Goal: Navigation & Orientation: Find specific page/section

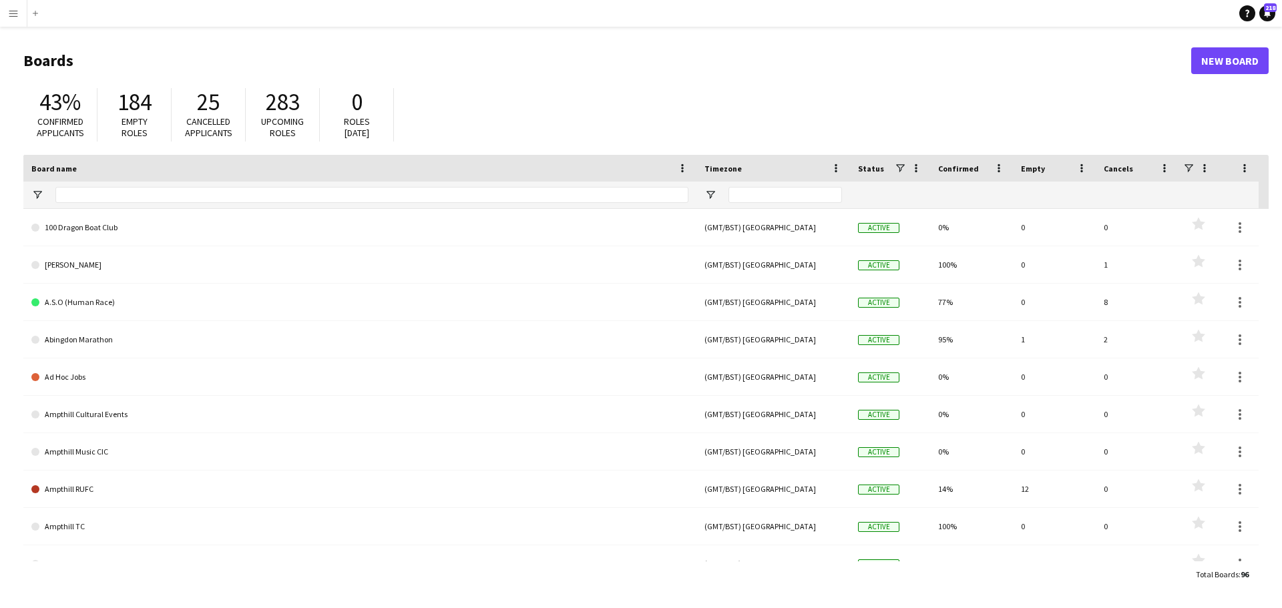
click at [19, 12] on button "Menu" at bounding box center [13, 13] width 27 height 27
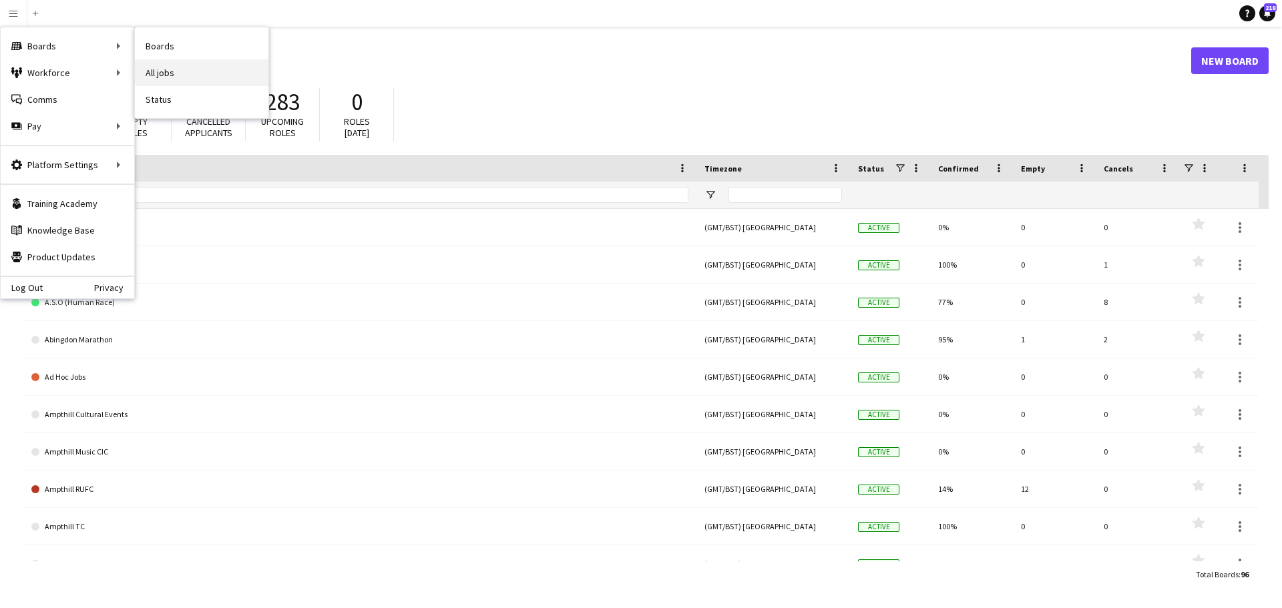
click at [158, 71] on link "All jobs" at bounding box center [202, 72] width 134 height 27
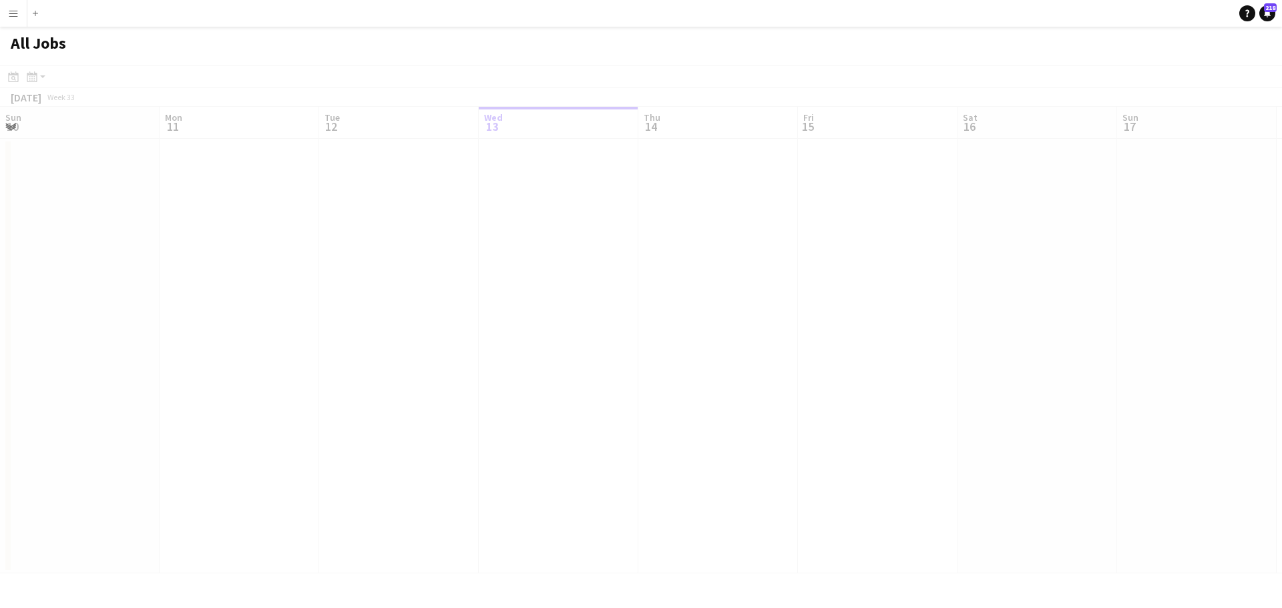
scroll to position [0, 319]
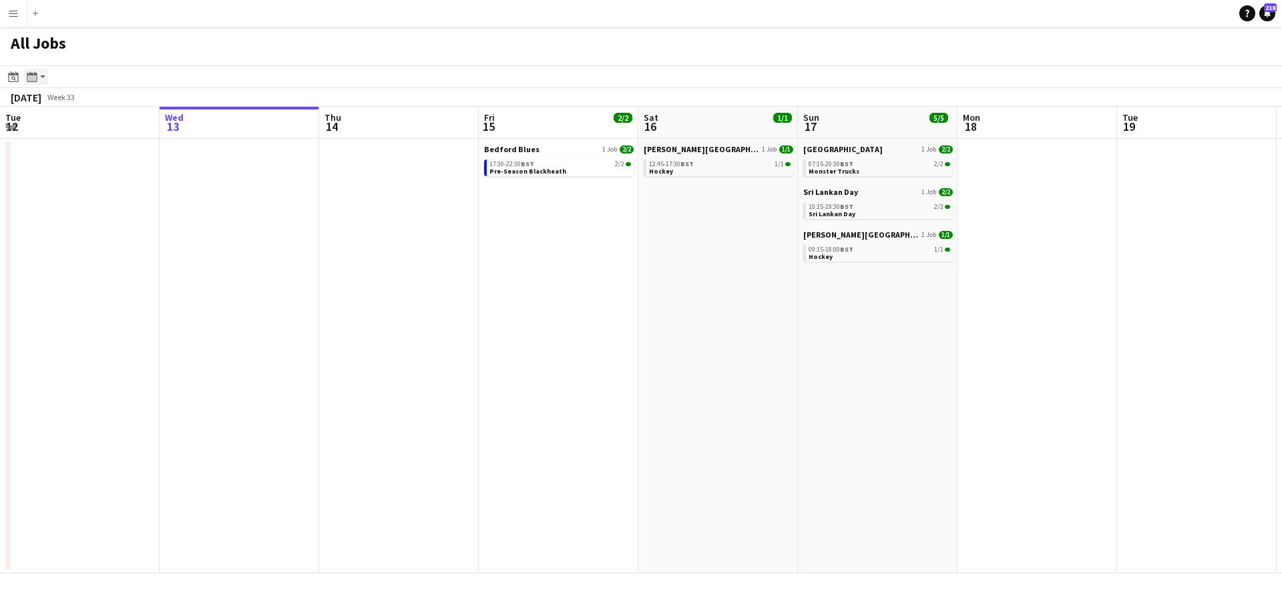
click at [46, 76] on app-action-btn "Month view / Day view" at bounding box center [36, 77] width 24 height 16
click at [62, 148] on link "Month view" at bounding box center [71, 148] width 73 height 12
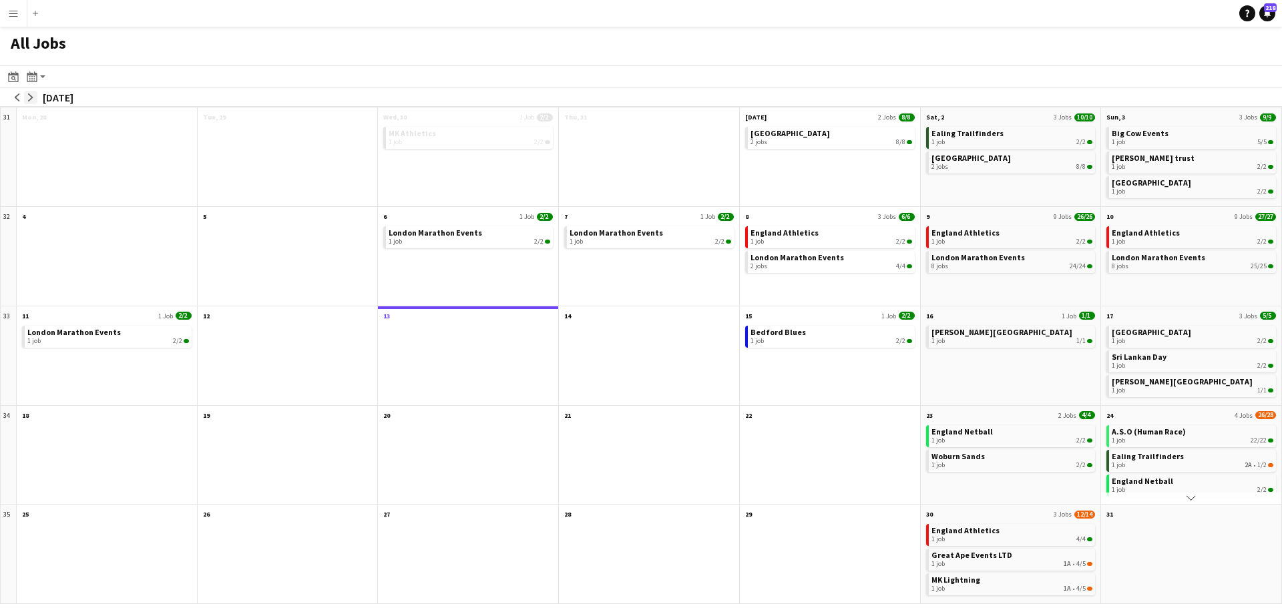
click at [28, 96] on app-icon "arrow-right" at bounding box center [31, 98] width 8 height 8
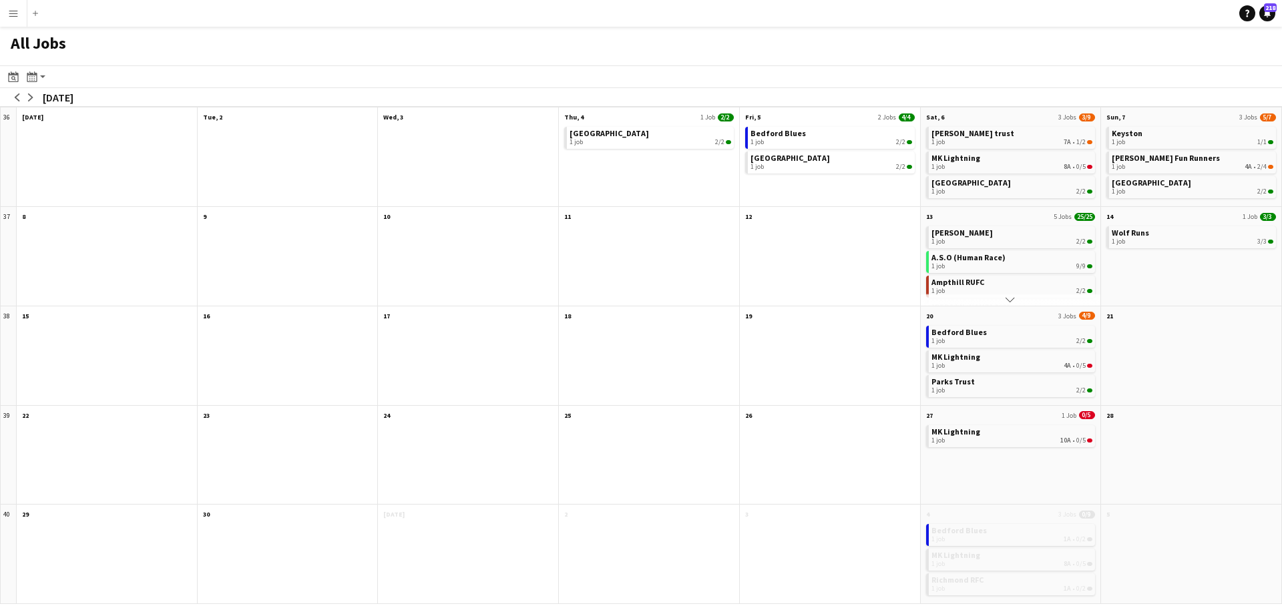
click at [805, 354] on div at bounding box center [830, 364] width 180 height 82
